Goal: Transaction & Acquisition: Purchase product/service

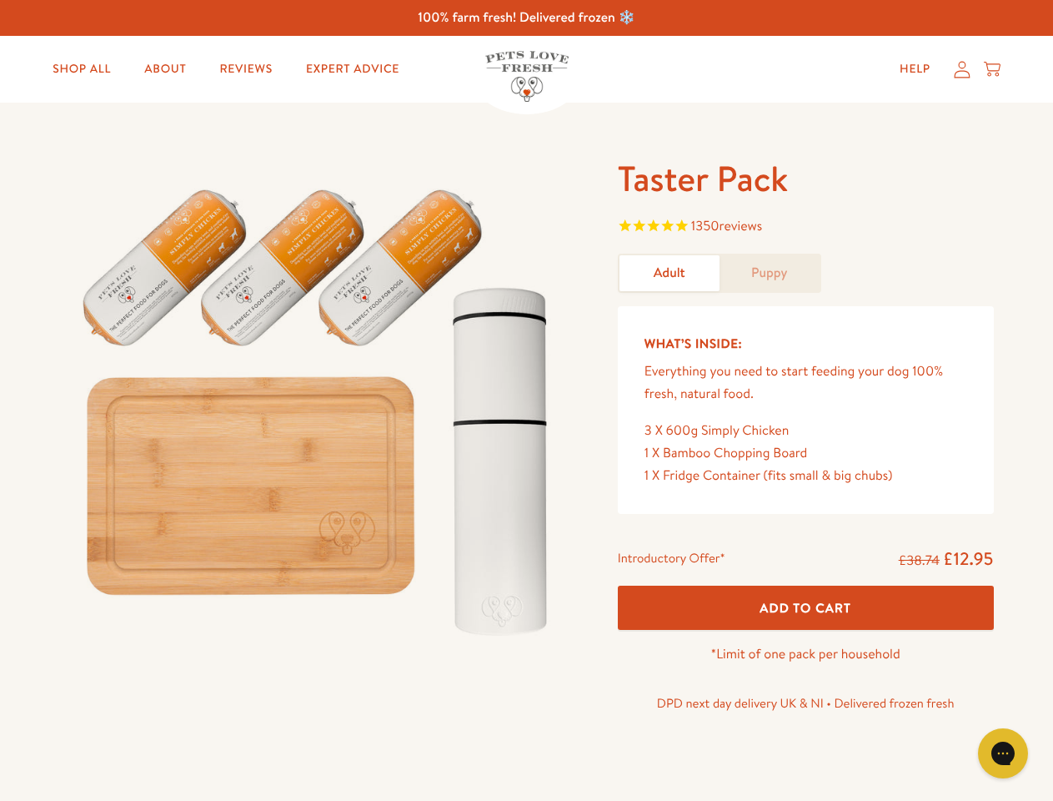
click at [526, 400] on img at bounding box center [319, 404] width 518 height 497
click at [806, 228] on span "1350 reviews" at bounding box center [806, 227] width 376 height 25
click at [806, 607] on span "Add To Cart" at bounding box center [806, 608] width 92 height 18
click at [1003, 753] on icon "Gorgias live chat" at bounding box center [1003, 753] width 16 height 16
